Goal: Task Accomplishment & Management: Use online tool/utility

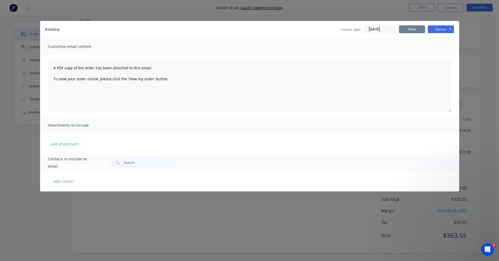
click at [408, 28] on button "Close" at bounding box center [412, 29] width 26 height 8
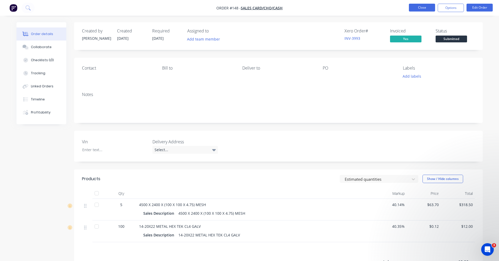
click at [428, 8] on button "Close" at bounding box center [422, 8] width 26 height 8
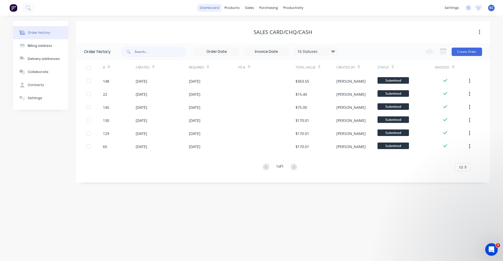
click at [208, 7] on link "dashboard" at bounding box center [209, 8] width 25 height 8
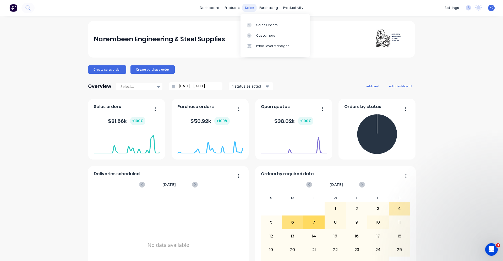
click at [248, 8] on div "sales" at bounding box center [249, 8] width 14 height 8
click at [260, 28] on link "Sales Orders" at bounding box center [274, 25] width 69 height 10
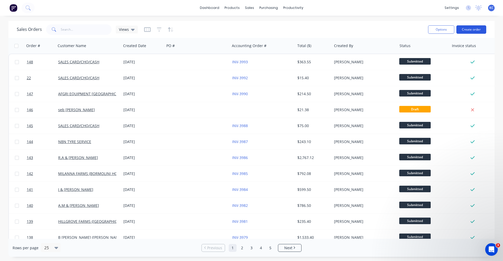
click at [477, 28] on button "Create order" at bounding box center [471, 29] width 30 height 8
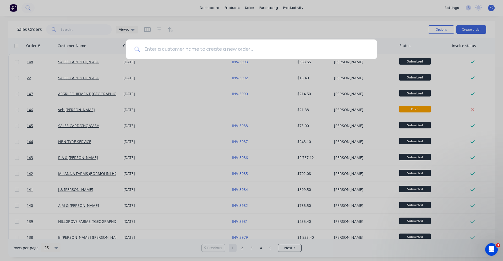
click at [162, 53] on input at bounding box center [254, 50] width 228 height 20
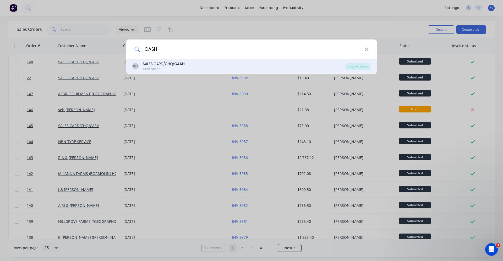
type input "CASH"
click at [165, 62] on div "SALES CARD/CHQ/ CASH" at bounding box center [164, 63] width 42 height 5
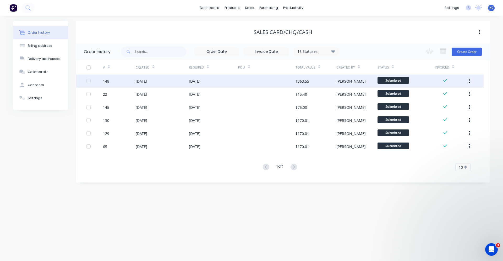
click at [238, 83] on div at bounding box center [266, 81] width 57 height 13
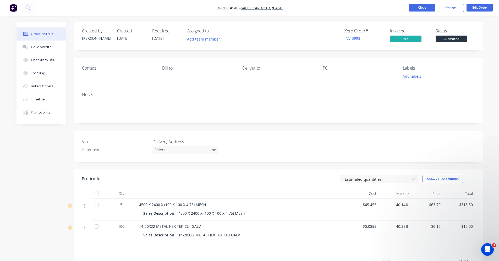
click at [419, 9] on button "Close" at bounding box center [422, 8] width 26 height 8
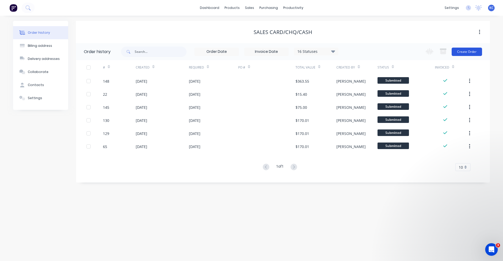
click at [459, 51] on button "Create Order" at bounding box center [467, 52] width 30 height 8
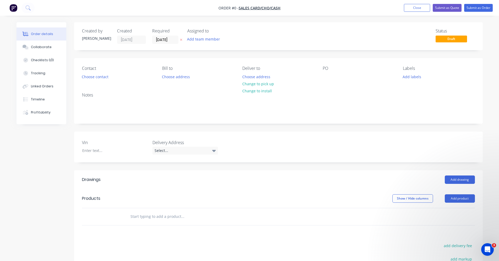
click at [165, 219] on input "text" at bounding box center [182, 217] width 105 height 10
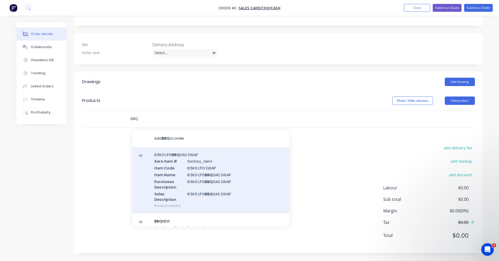
type input "BBQ"
click at [228, 176] on div "8.5KG LPG BBQ GAS SWAP Xero Item # factory_item Item Code 8.5KG LPG SWAP Item N…" at bounding box center [210, 180] width 157 height 67
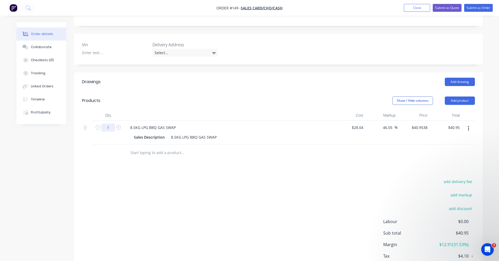
click at [108, 127] on input "1" at bounding box center [108, 128] width 14 height 8
type input "3"
type input "$122.86"
click at [238, 196] on div "add delivery fee add markup add discount Labour $0.00 Sub total $122.86 Margin …" at bounding box center [278, 228] width 393 height 101
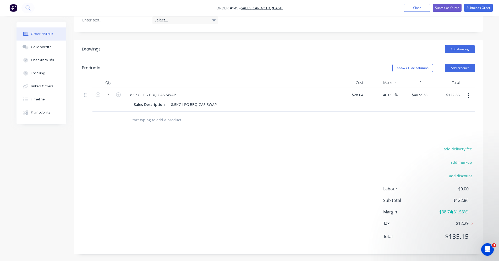
scroll to position [132, 0]
click at [469, 93] on button "button" at bounding box center [468, 94] width 12 height 9
click at [445, 125] on button "Exclude from tax" at bounding box center [450, 129] width 50 height 10
click at [467, 95] on button "button" at bounding box center [468, 94] width 12 height 9
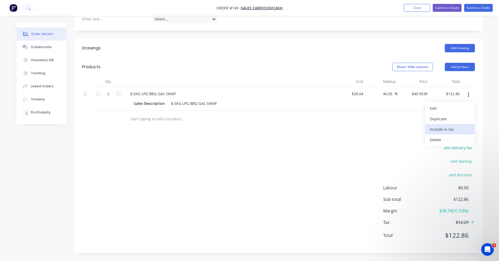
click at [447, 130] on div "Include in tax" at bounding box center [450, 130] width 40 height 8
click at [327, 148] on div "add delivery fee add markup add discount Labour $0.00 Sub total $122.86 Margin …" at bounding box center [278, 195] width 393 height 101
click at [417, 95] on input "40.9538" at bounding box center [420, 94] width 18 height 8
type input "45"
click at [417, 115] on div at bounding box center [278, 119] width 393 height 17
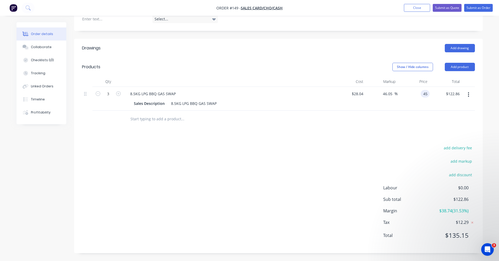
type input "60.49"
type input "$45.00"
type input "$135.00"
click at [469, 94] on button "button" at bounding box center [468, 94] width 12 height 9
click at [459, 128] on div "Exclude from tax" at bounding box center [450, 130] width 40 height 8
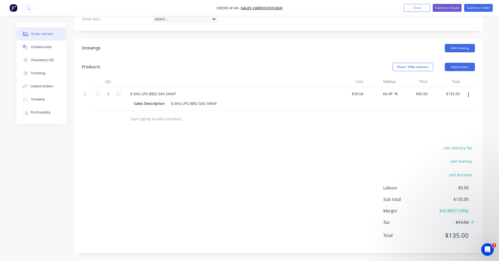
click at [370, 147] on div "add delivery fee add markup add discount Labour $0.00 Sub total $135.00 Margin …" at bounding box center [278, 195] width 393 height 101
click at [482, 5] on button "Submit as Order" at bounding box center [478, 8] width 29 height 8
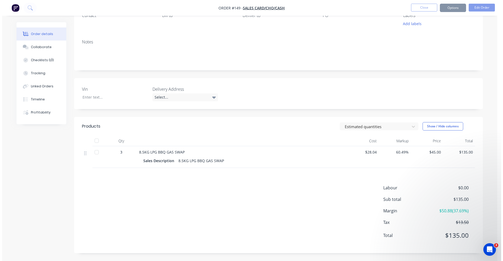
scroll to position [0, 0]
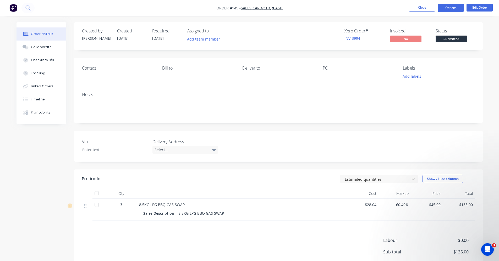
click at [450, 9] on button "Options" at bounding box center [451, 8] width 26 height 8
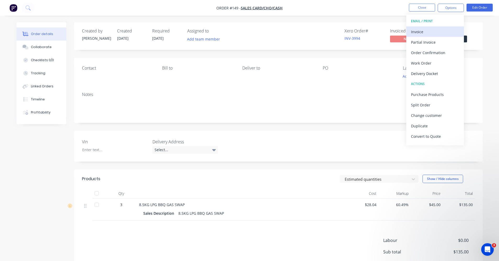
click at [441, 36] on button "Invoice" at bounding box center [435, 31] width 58 height 10
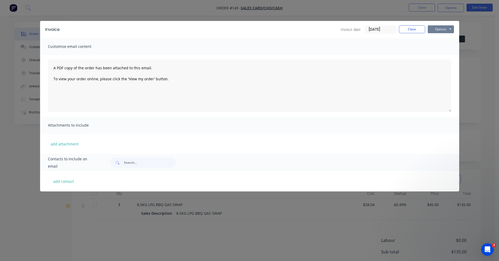
click at [442, 26] on button "Options" at bounding box center [441, 29] width 26 height 8
click at [443, 47] on button "Print" at bounding box center [445, 47] width 34 height 9
click at [408, 30] on button "Close" at bounding box center [412, 29] width 26 height 8
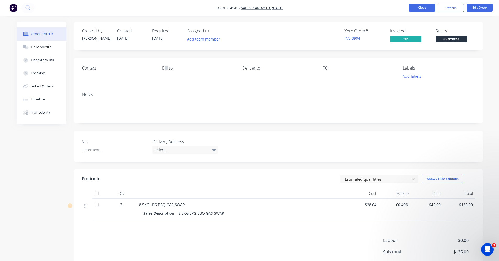
click at [428, 9] on button "Close" at bounding box center [422, 8] width 26 height 8
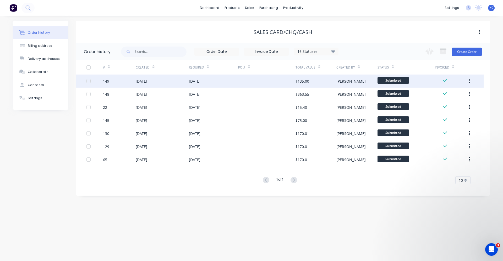
click at [267, 80] on div at bounding box center [266, 81] width 57 height 13
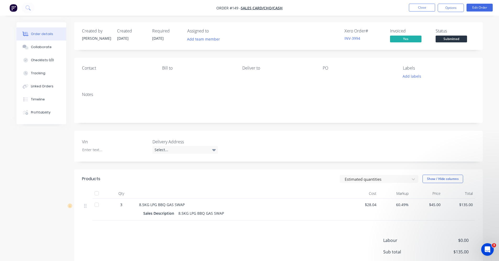
click at [408, 8] on ul "Close Options Edit Order" at bounding box center [451, 8] width 96 height 8
click at [419, 9] on button "Close" at bounding box center [422, 8] width 26 height 8
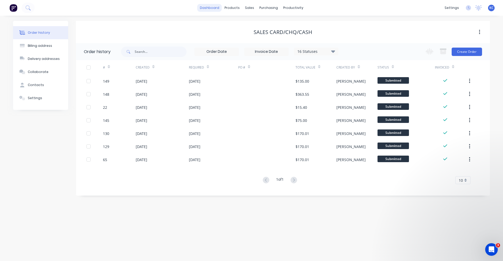
click at [203, 6] on link "dashboard" at bounding box center [209, 8] width 25 height 8
